Goal: Information Seeking & Learning: Check status

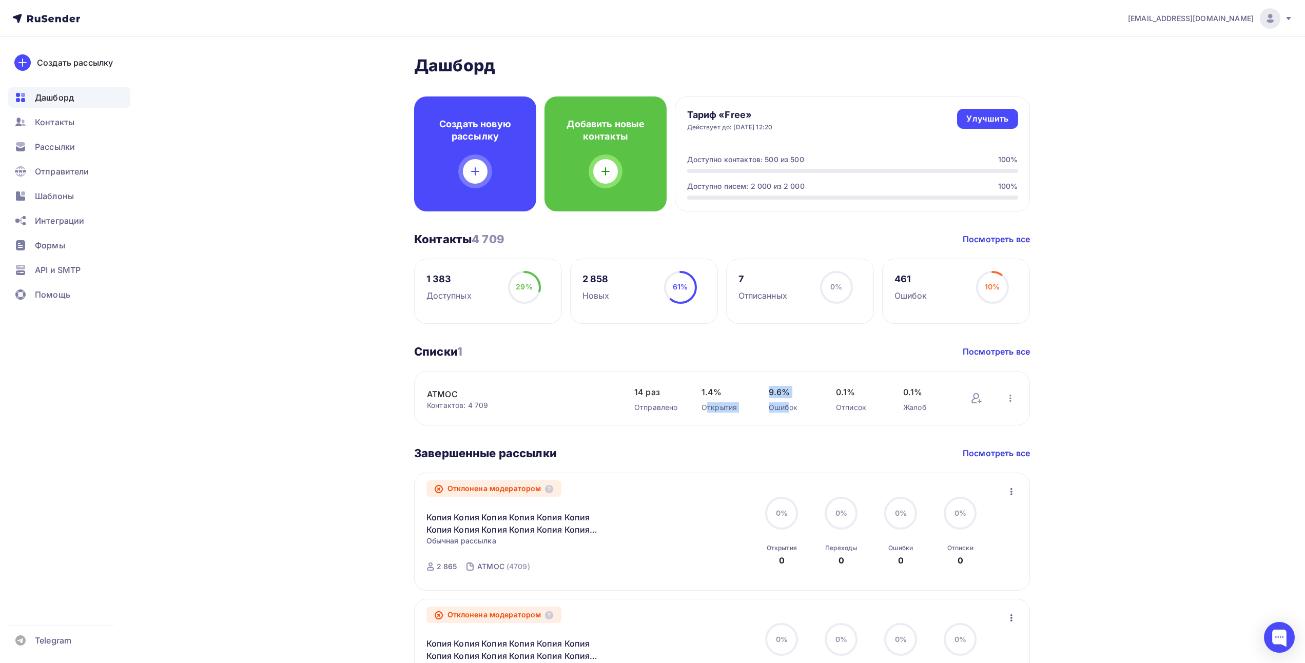
drag, startPoint x: 785, startPoint y: 409, endPoint x: 760, endPoint y: 406, distance: 24.8
click at [709, 400] on div "АТМОС Контактов: 4 709 Добавить контакты Переименовать список Скачать список От…" at bounding box center [722, 398] width 616 height 54
click at [782, 407] on div "Ошибок" at bounding box center [792, 407] width 47 height 10
click at [793, 409] on div "Ошибок" at bounding box center [792, 407] width 47 height 10
click at [799, 406] on div "Ошибок" at bounding box center [792, 407] width 47 height 10
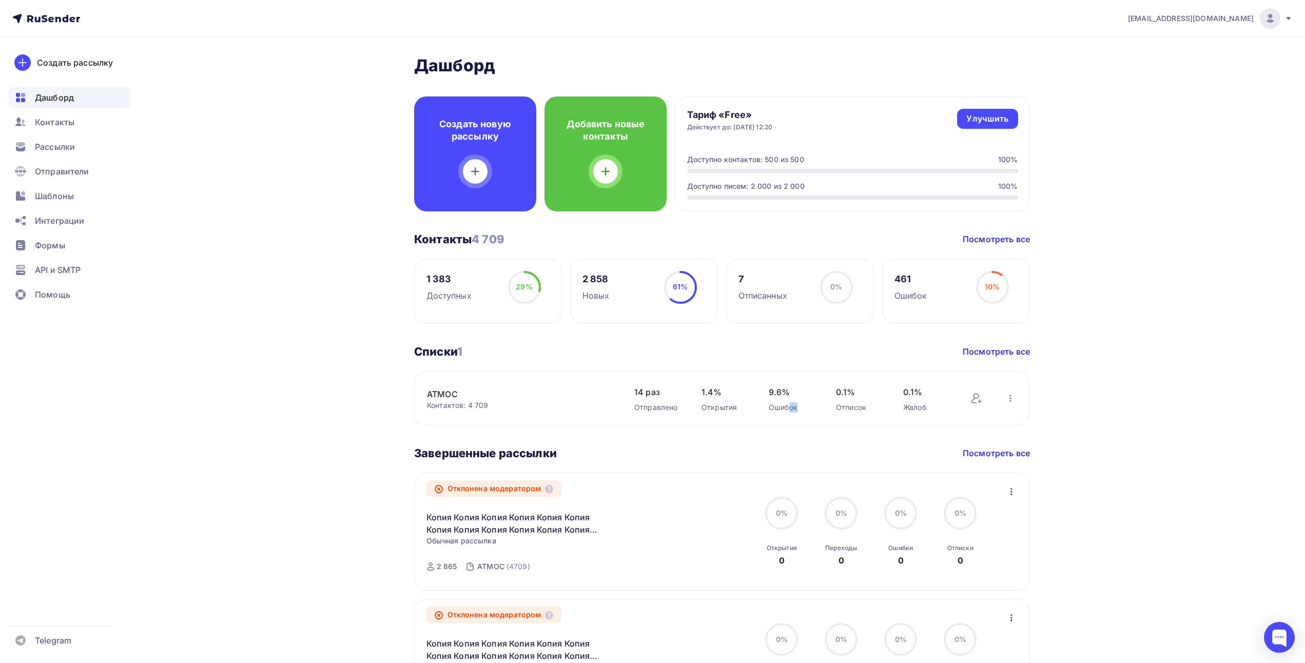
drag, startPoint x: 794, startPoint y: 407, endPoint x: 787, endPoint y: 407, distance: 6.7
click at [788, 407] on div "Ошибок" at bounding box center [792, 407] width 47 height 10
click at [650, 411] on div "Отправлено" at bounding box center [657, 407] width 47 height 10
drag, startPoint x: 633, startPoint y: 408, endPoint x: 936, endPoint y: 408, distance: 302.9
click at [935, 408] on div "АТМОС Контактов: 4 709 Добавить контакты Переименовать список Скачать список От…" at bounding box center [722, 398] width 616 height 54
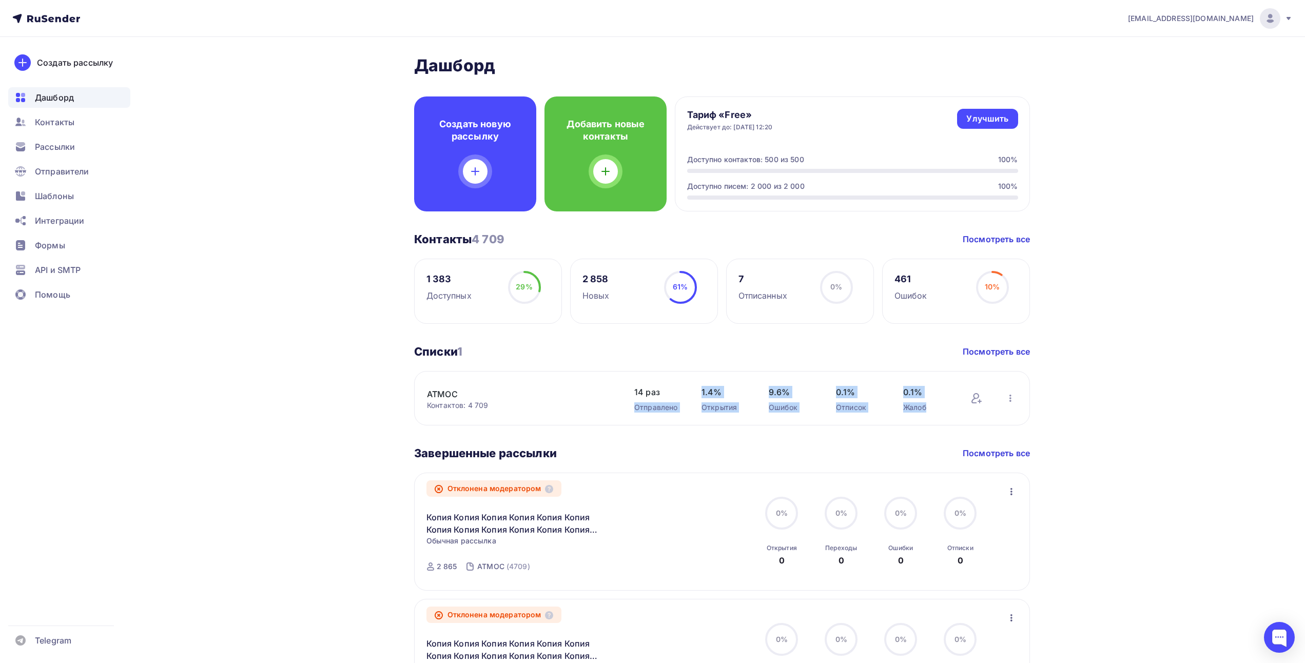
click at [936, 408] on div "Жалоб" at bounding box center [926, 407] width 47 height 10
drag, startPoint x: 826, startPoint y: 409, endPoint x: 618, endPoint y: 406, distance: 208.4
click at [618, 406] on div "АТМОС Контактов: 4 709 Добавить контакты Переименовать список Скачать список От…" at bounding box center [722, 398] width 616 height 54
click at [618, 405] on div "АТМОС Контактов: 4 709 Добавить контакты Переименовать список Скачать список От…" at bounding box center [722, 398] width 616 height 54
drag, startPoint x: 636, startPoint y: 396, endPoint x: 682, endPoint y: 417, distance: 50.6
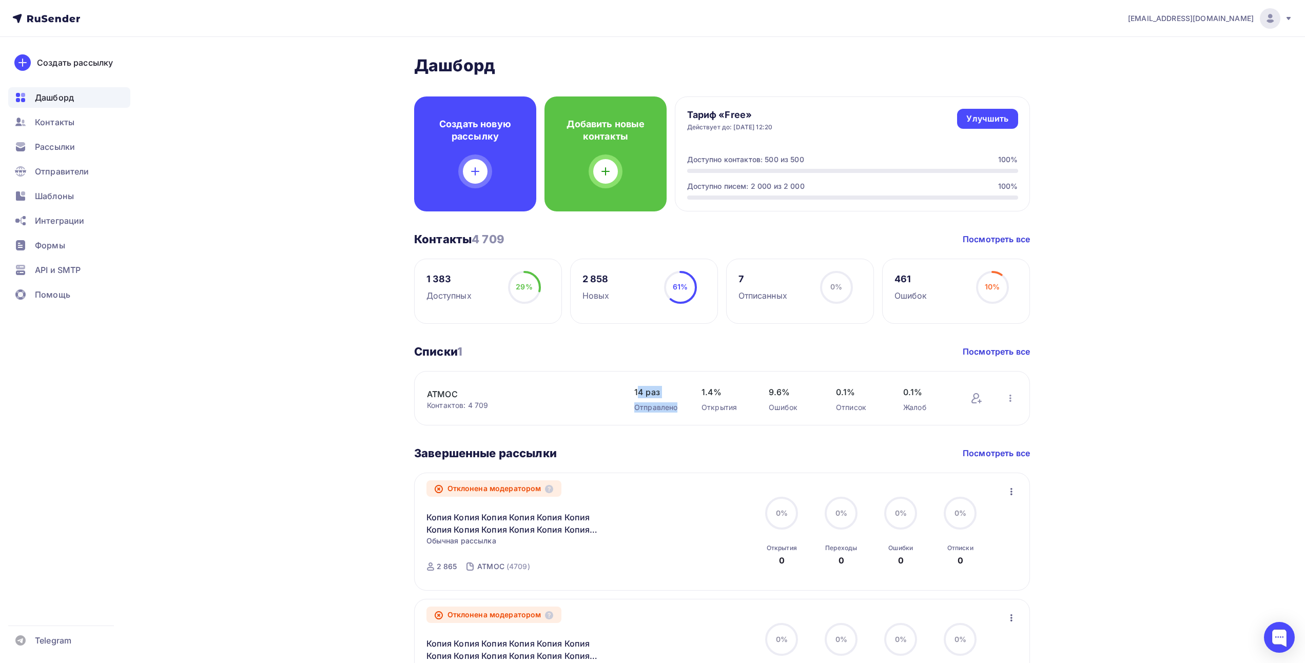
click at [682, 417] on div "АТМОС Контактов: 4 709 Добавить контакты Переименовать список Скачать список От…" at bounding box center [722, 398] width 616 height 54
click at [934, 407] on div "Жалоб" at bounding box center [926, 407] width 47 height 10
drag, startPoint x: 884, startPoint y: 407, endPoint x: 637, endPoint y: 407, distance: 246.9
click at [638, 407] on div "АТМОС Контактов: 4 709 Добавить контакты Переименовать список Скачать список От…" at bounding box center [722, 398] width 616 height 54
click at [617, 417] on div "АТМОС Контактов: 4 709 Добавить контакты Переименовать список Скачать список От…" at bounding box center [722, 398] width 616 height 54
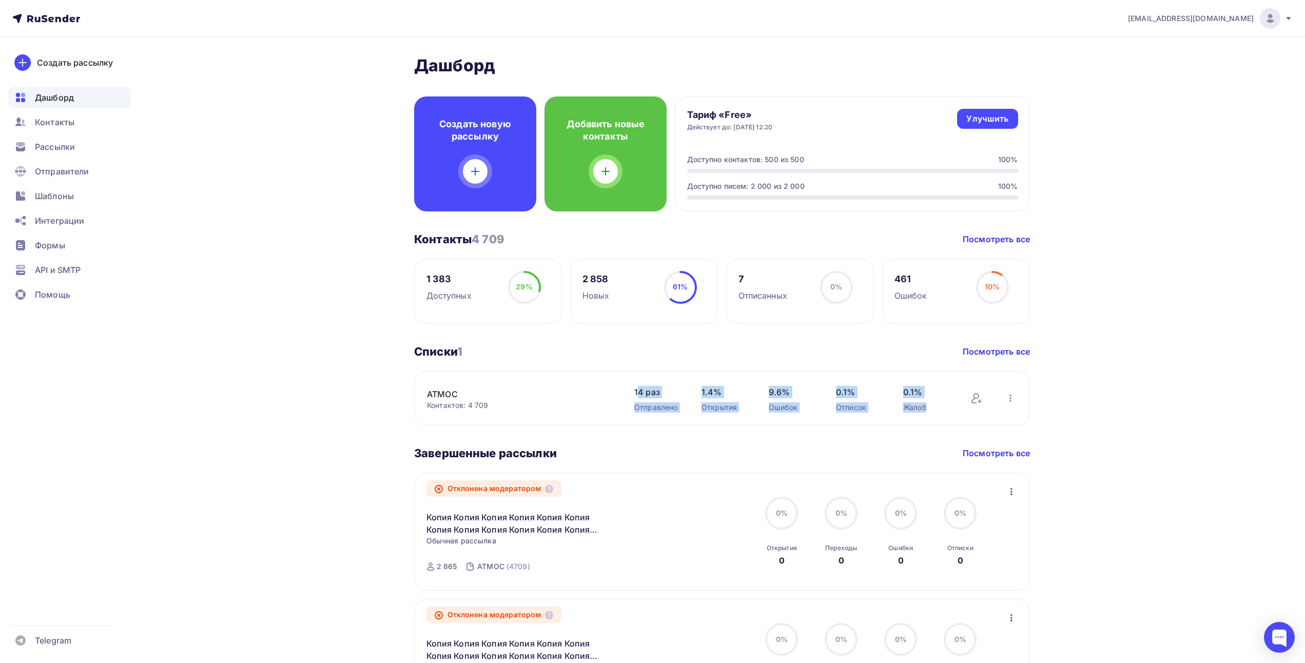
drag, startPoint x: 653, startPoint y: 398, endPoint x: 937, endPoint y: 410, distance: 283.6
click at [937, 410] on div "АТМОС Контактов: 4 709 Добавить контакты Переименовать список Скачать список От…" at bounding box center [722, 398] width 616 height 54
click at [937, 410] on div "Жалоб" at bounding box center [926, 407] width 47 height 10
drag, startPoint x: 937, startPoint y: 410, endPoint x: 624, endPoint y: 396, distance: 312.9
click at [626, 396] on div "АТМОС Контактов: 4 709 Добавить контакты Переименовать список Скачать список От…" at bounding box center [722, 398] width 616 height 54
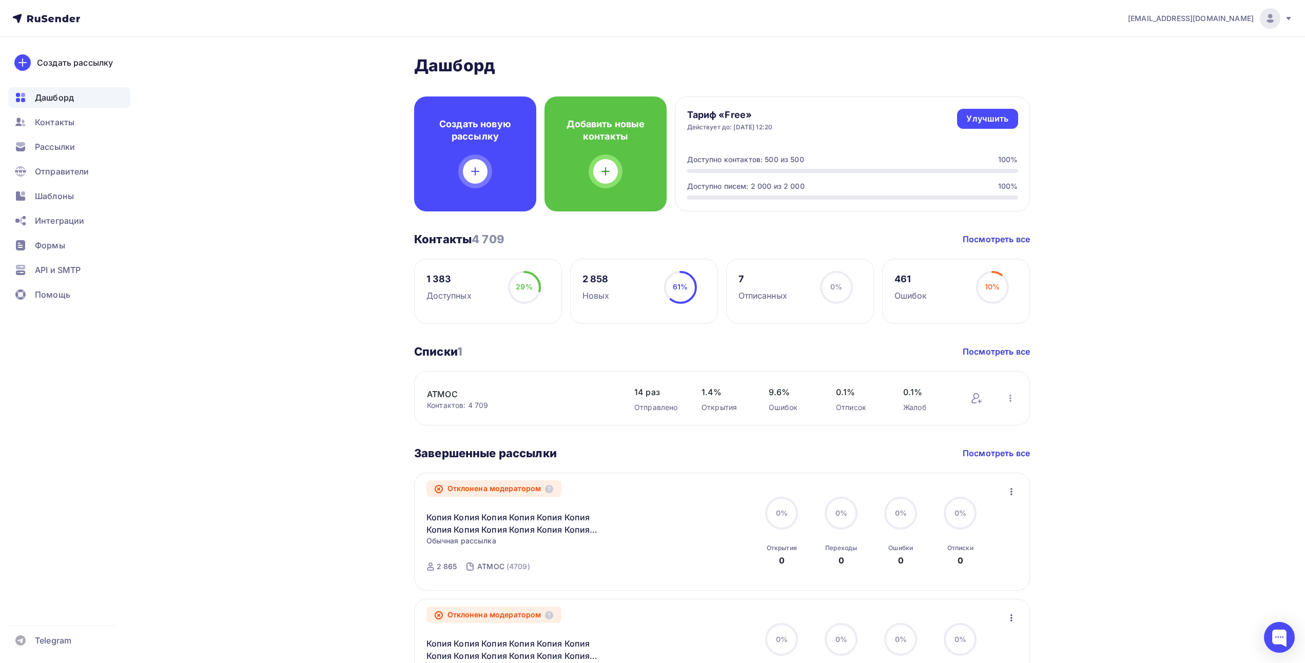
click at [608, 396] on div "АТМОС Контактов: 4 709" at bounding box center [520, 399] width 187 height 23
drag, startPoint x: 672, startPoint y: 395, endPoint x: 930, endPoint y: 409, distance: 258.1
click at [928, 409] on div "АТМОС Контактов: 4 709 Добавить контакты Переименовать список Скачать список От…" at bounding box center [722, 398] width 616 height 54
click at [935, 410] on div "Жалоб" at bounding box center [926, 407] width 47 height 10
drag, startPoint x: 617, startPoint y: 281, endPoint x: 605, endPoint y: 281, distance: 11.8
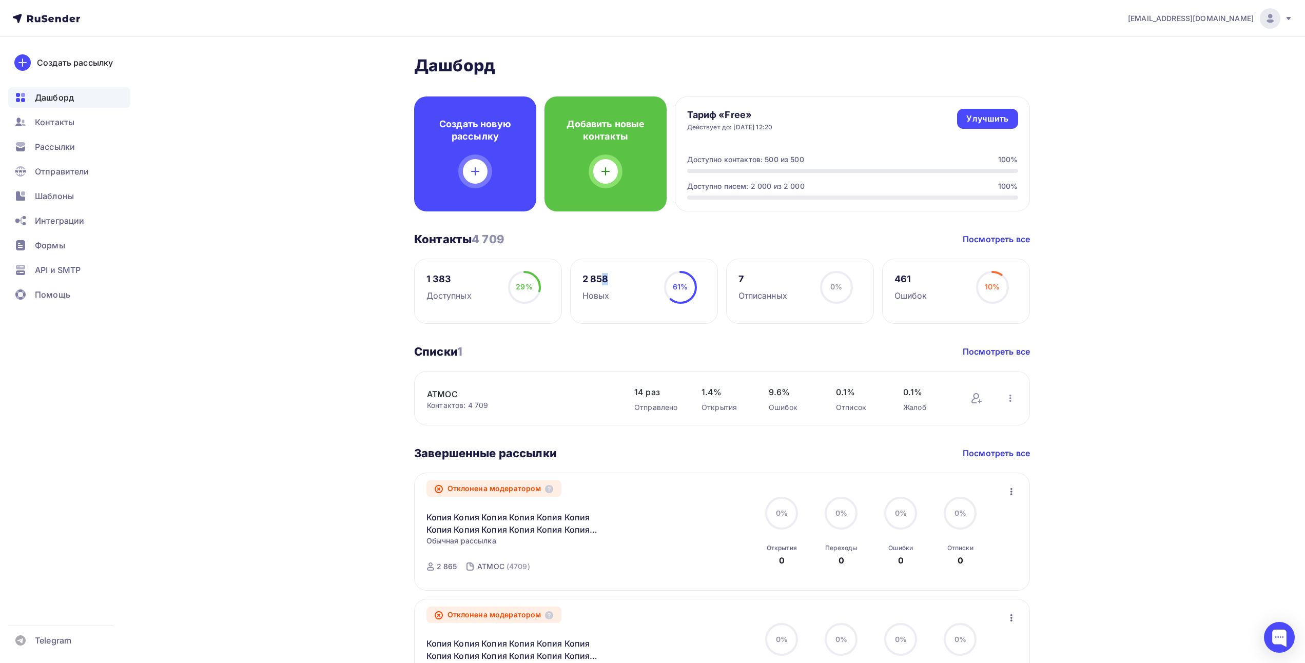
click at [605, 281] on div "2 858 Новых 61% 61%" at bounding box center [644, 291] width 148 height 65
drag, startPoint x: 628, startPoint y: 289, endPoint x: 626, endPoint y: 294, distance: 5.7
click at [628, 290] on div "2 858 Новых 61% 61%" at bounding box center [644, 291] width 148 height 65
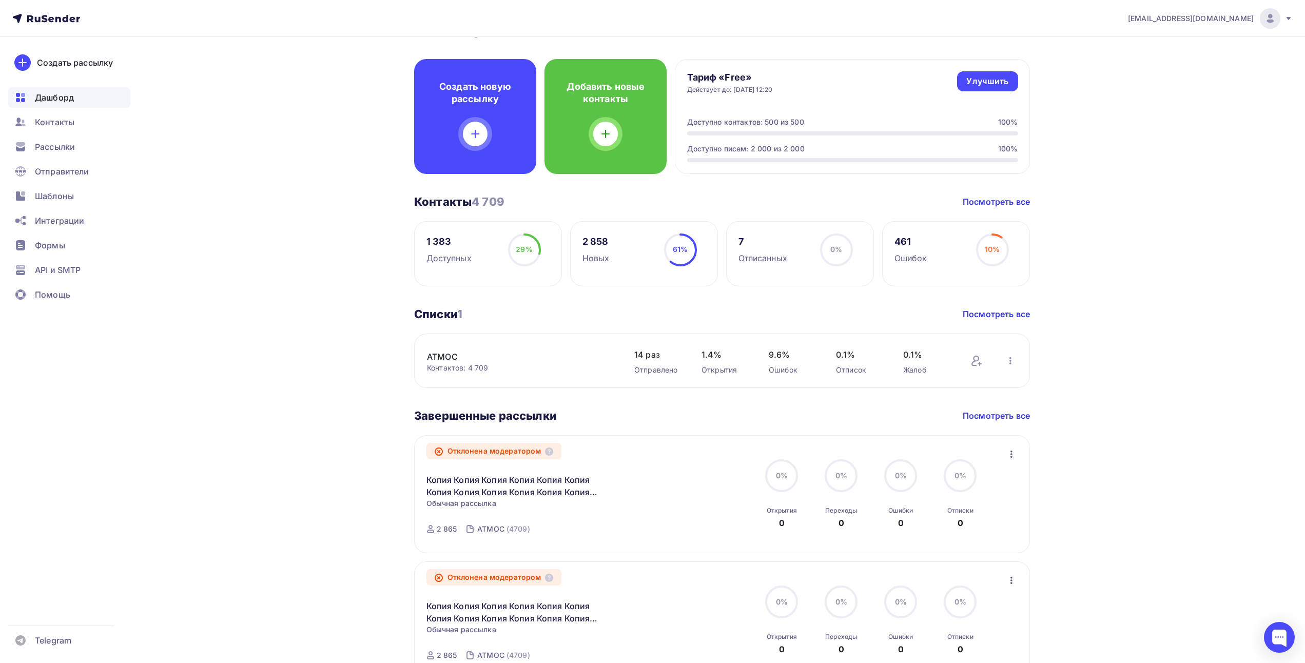
scroll to position [154, 0]
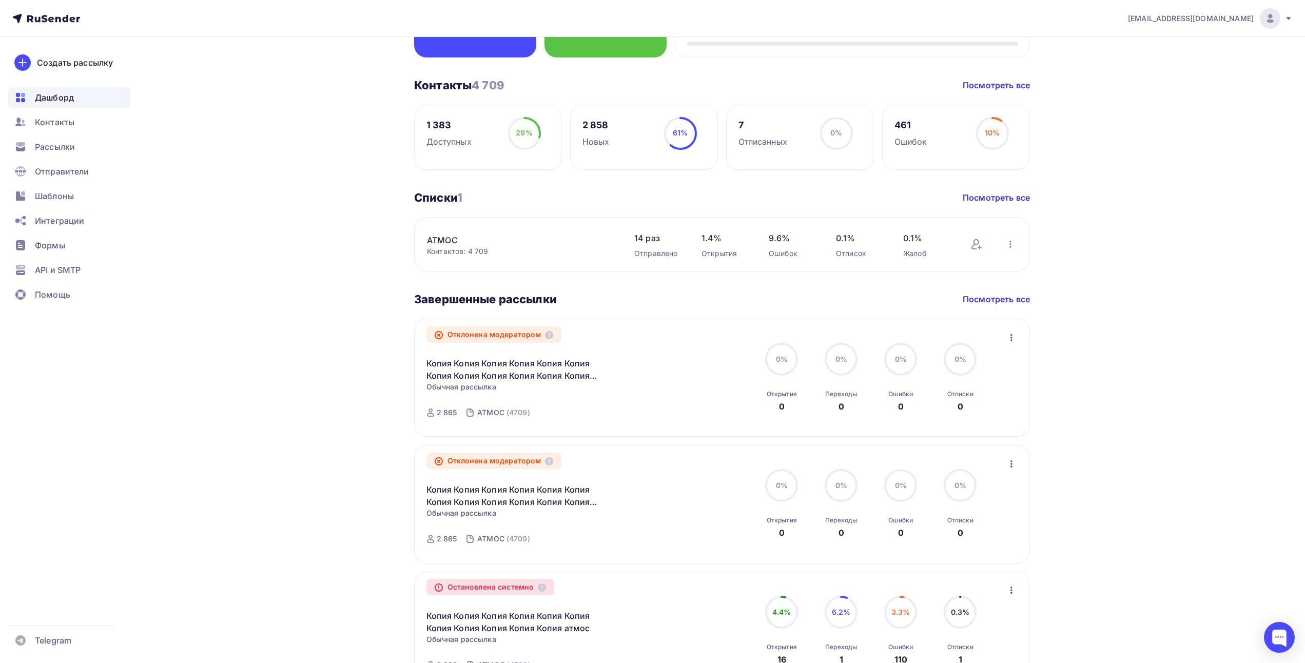
drag, startPoint x: 541, startPoint y: 336, endPoint x: 443, endPoint y: 336, distance: 98.6
click at [443, 336] on div "Отклонена модератором" at bounding box center [495, 334] width 136 height 16
click at [475, 343] on div "Копия Копия Копия Копия Копия Копия Копия Копия Копия Копия Копия Копия атмос С…" at bounding box center [544, 362] width 234 height 39
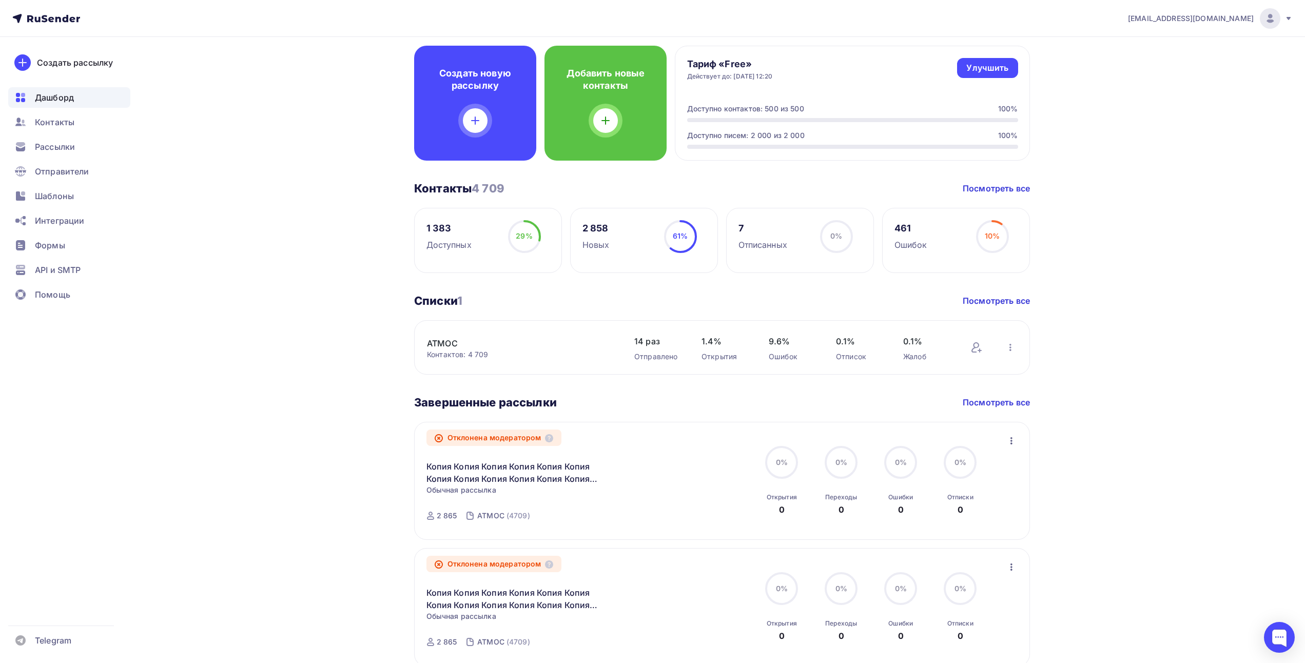
scroll to position [0, 0]
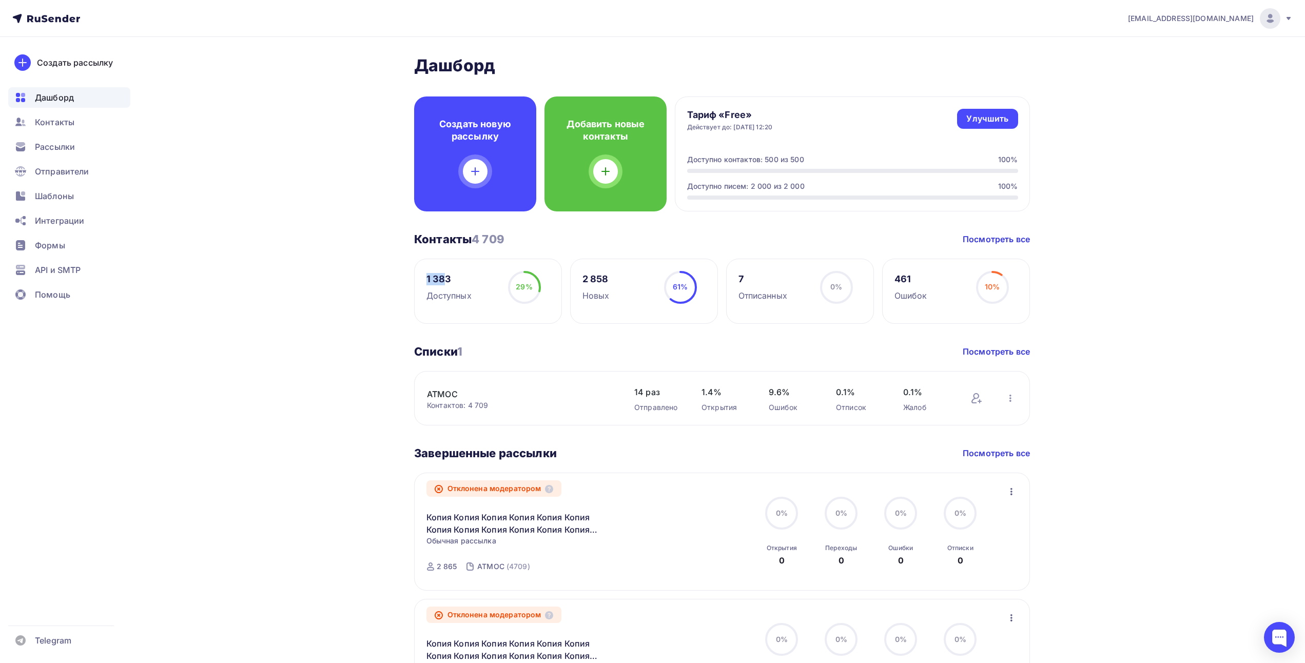
drag, startPoint x: 426, startPoint y: 270, endPoint x: 412, endPoint y: 272, distance: 13.5
click at [412, 272] on div "[PERSON_NAME] Пару шагов, чтобы начать работу! Закрыть Выполните эти шаги, чтоб…" at bounding box center [652, 655] width 841 height 1236
click at [513, 331] on div "[PERSON_NAME] Пару шагов, чтобы начать работу! Закрыть Выполните эти шаги, чтоб…" at bounding box center [722, 639] width 616 height 1168
click at [448, 392] on link "АТМОС" at bounding box center [514, 394] width 175 height 12
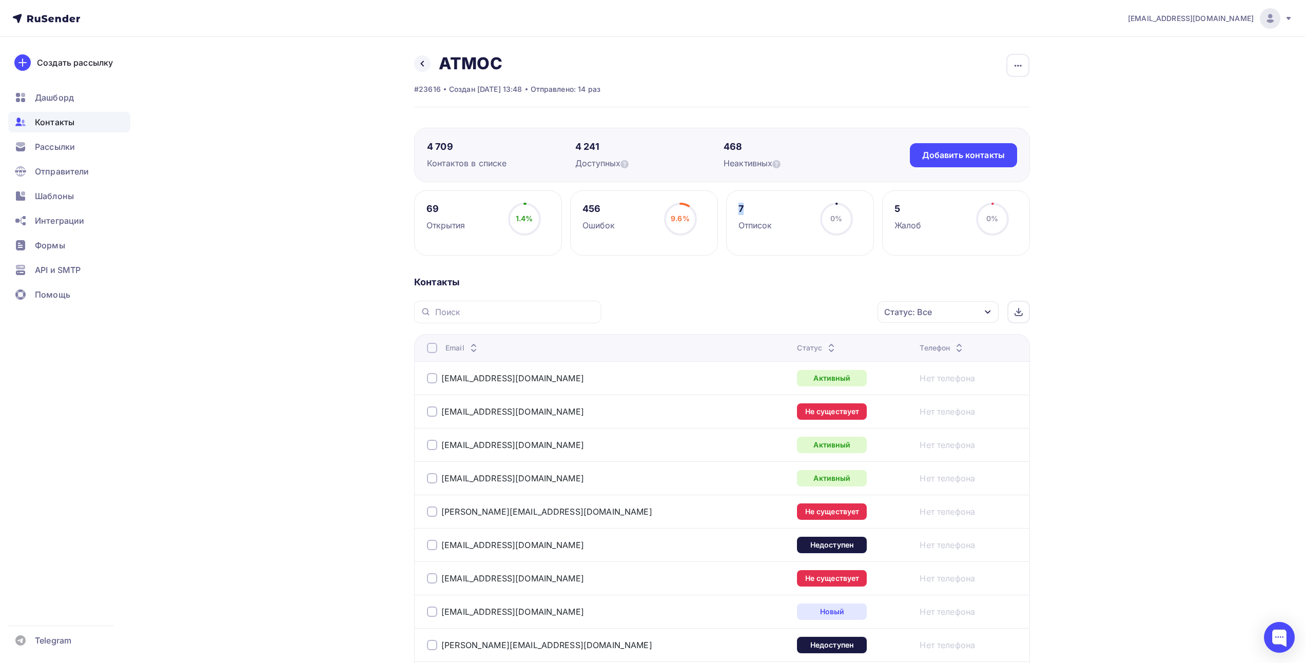
drag, startPoint x: 746, startPoint y: 209, endPoint x: 737, endPoint y: 209, distance: 9.8
click at [737, 209] on div "7 Отписок 0% 0%" at bounding box center [800, 222] width 148 height 65
click at [768, 220] on div "Отписок" at bounding box center [756, 225] width 34 height 12
